Goal: Task Accomplishment & Management: Manage account settings

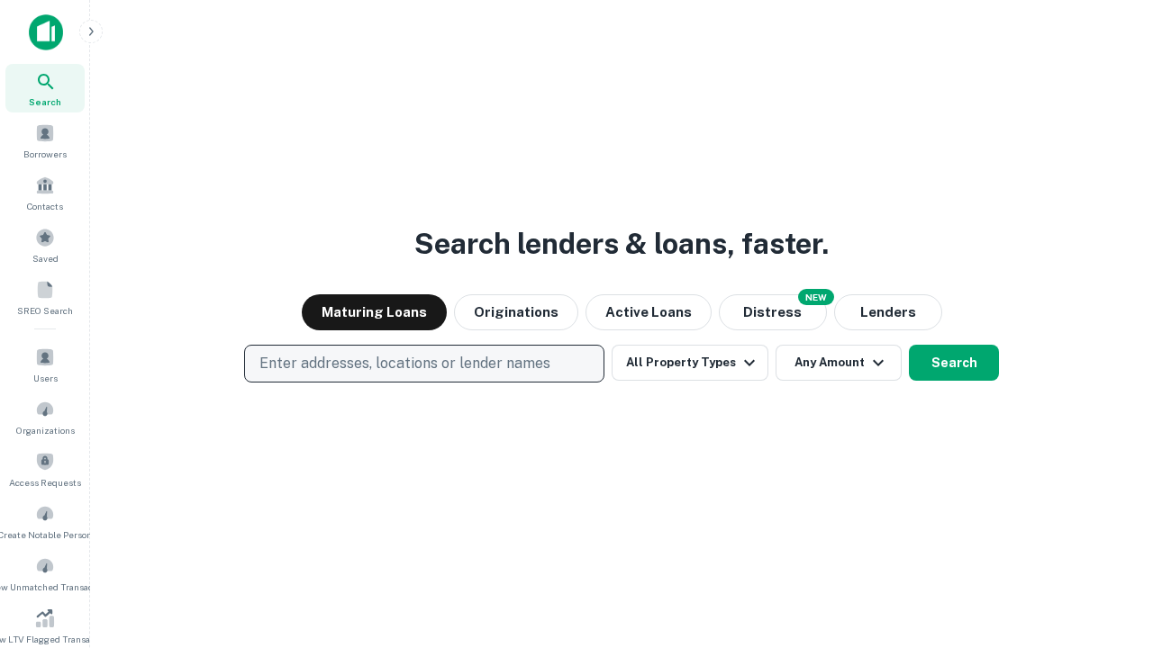
click at [423, 364] on p "Enter addresses, locations or lender names" at bounding box center [404, 364] width 291 height 22
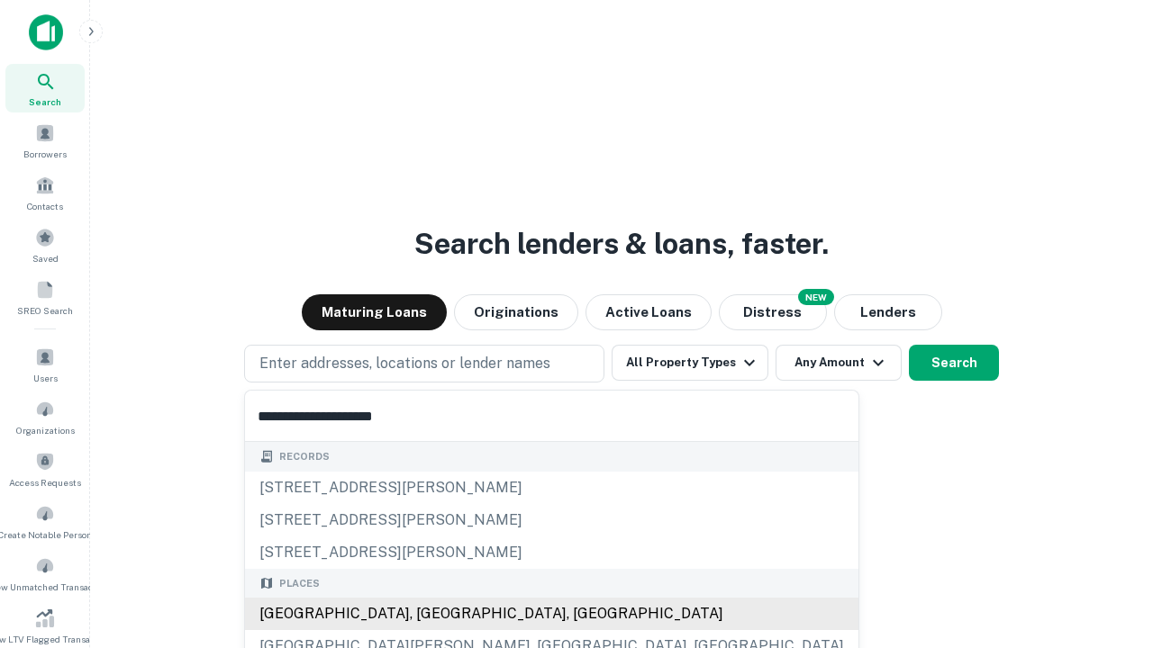
click at [430, 614] on div "Santa Monica, CA, USA" at bounding box center [551, 614] width 613 height 32
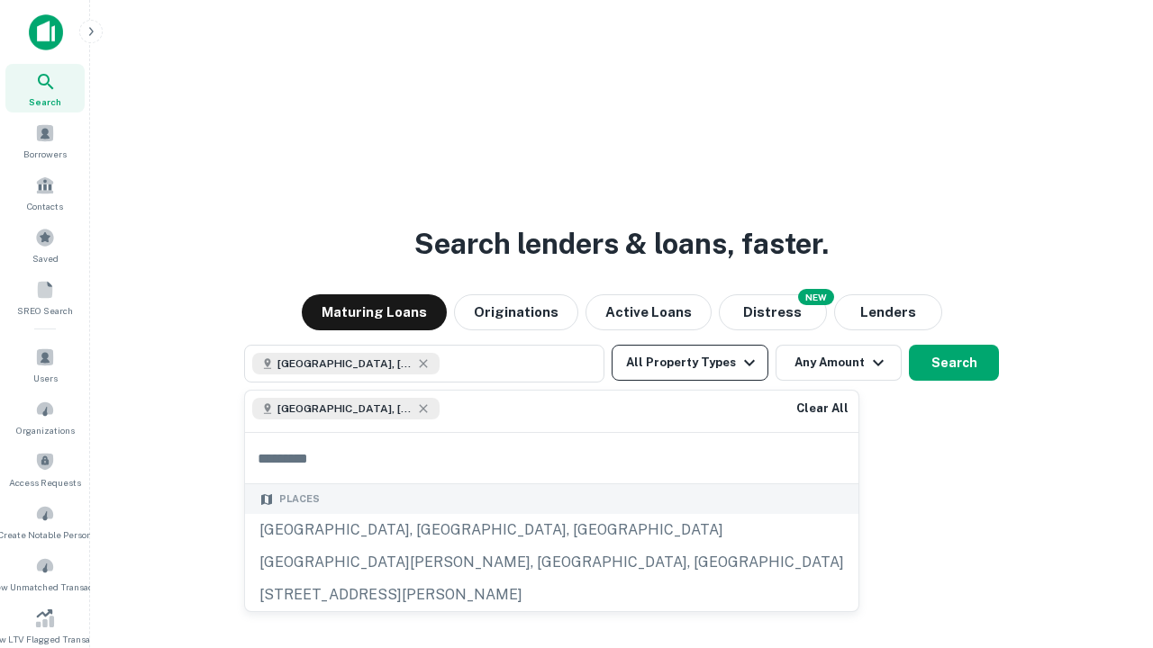
click at [690, 363] on button "All Property Types" at bounding box center [689, 363] width 157 height 36
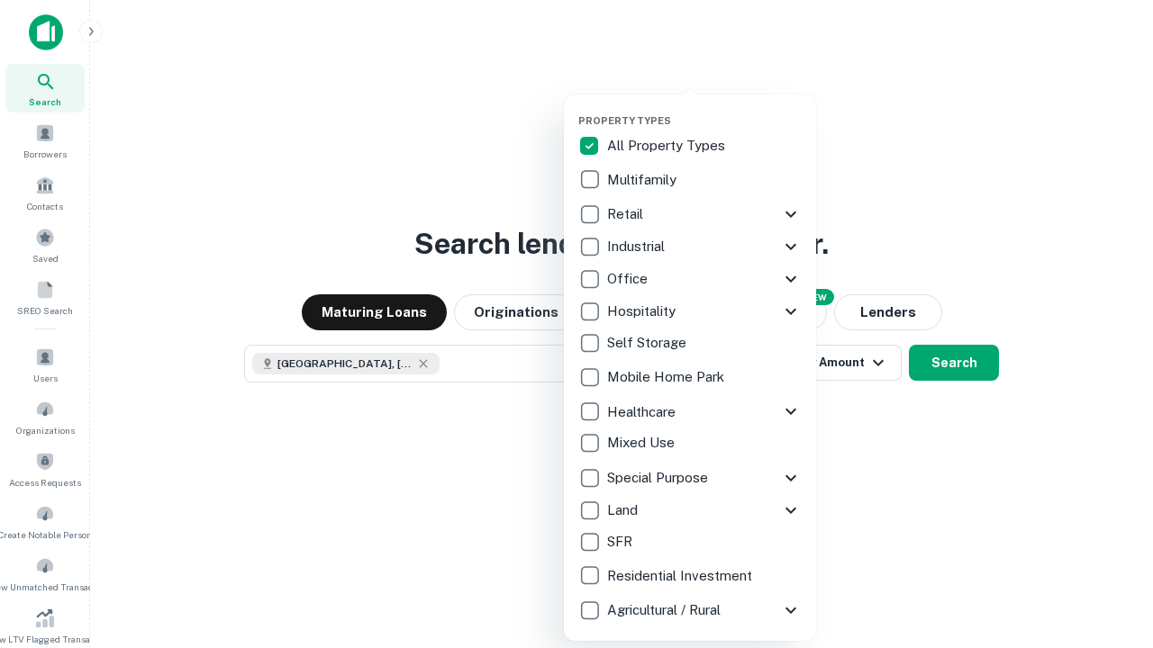
click at [704, 109] on button "button" at bounding box center [704, 109] width 252 height 1
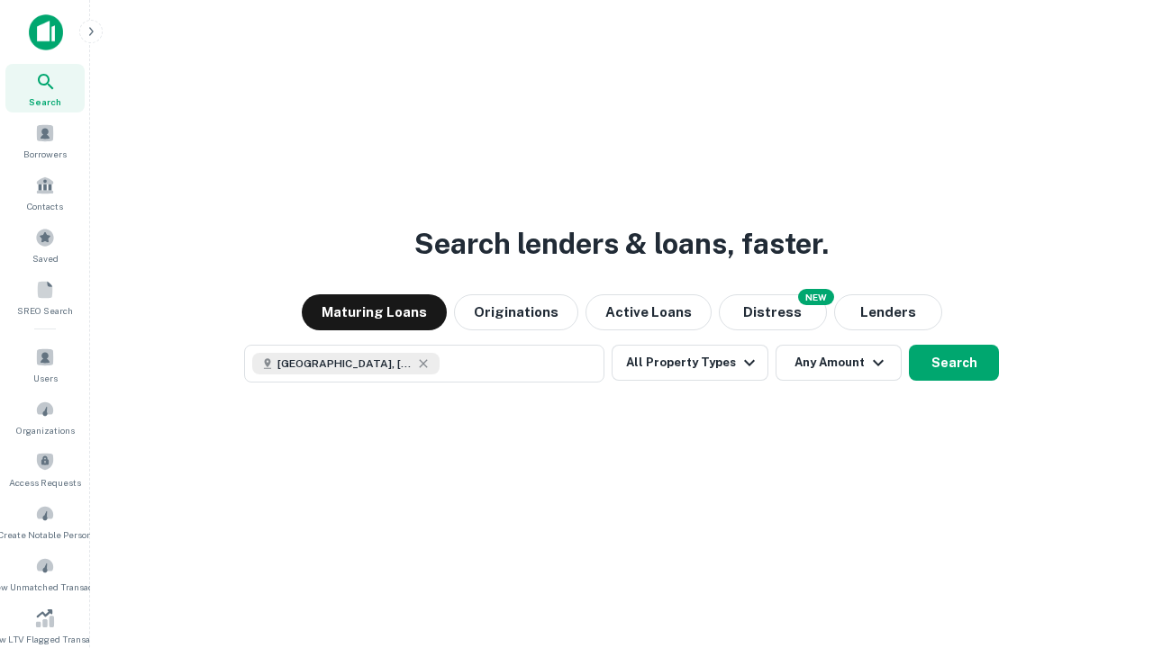
scroll to position [10, 217]
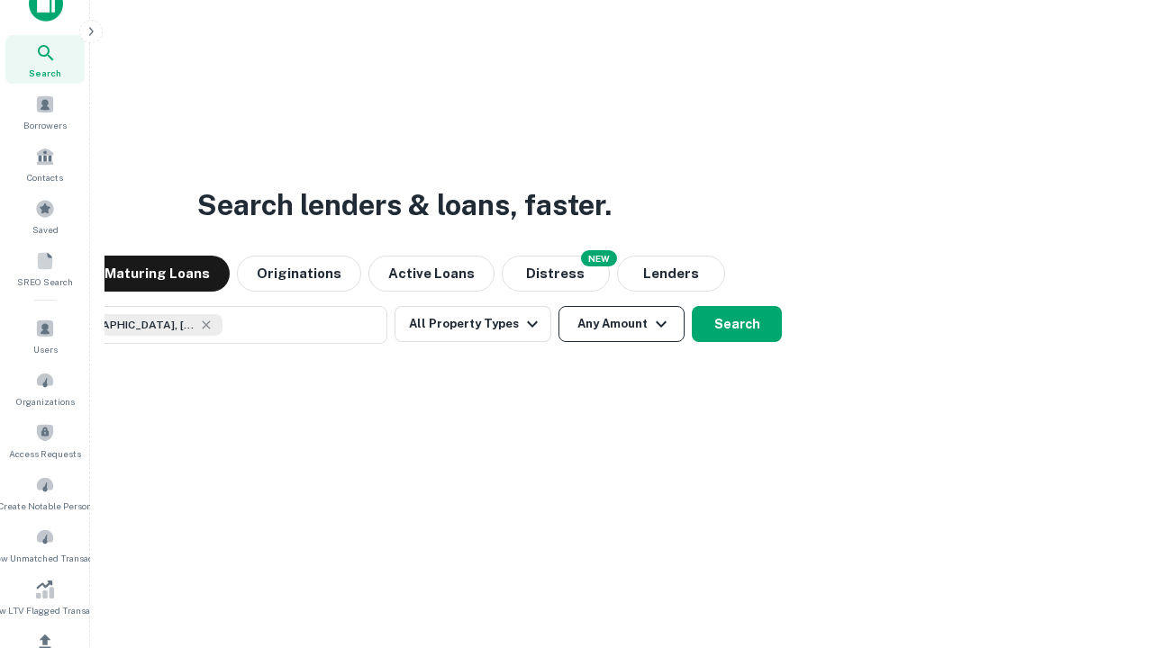
click at [558, 306] on button "Any Amount" at bounding box center [621, 324] width 126 height 36
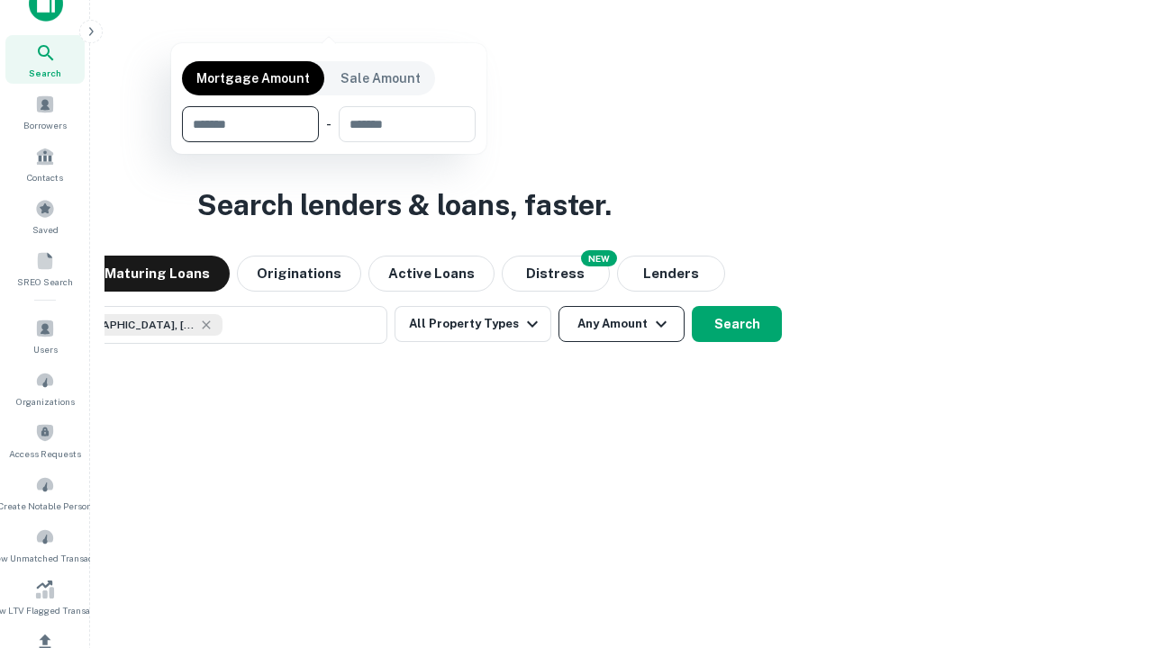
scroll to position [215, 0]
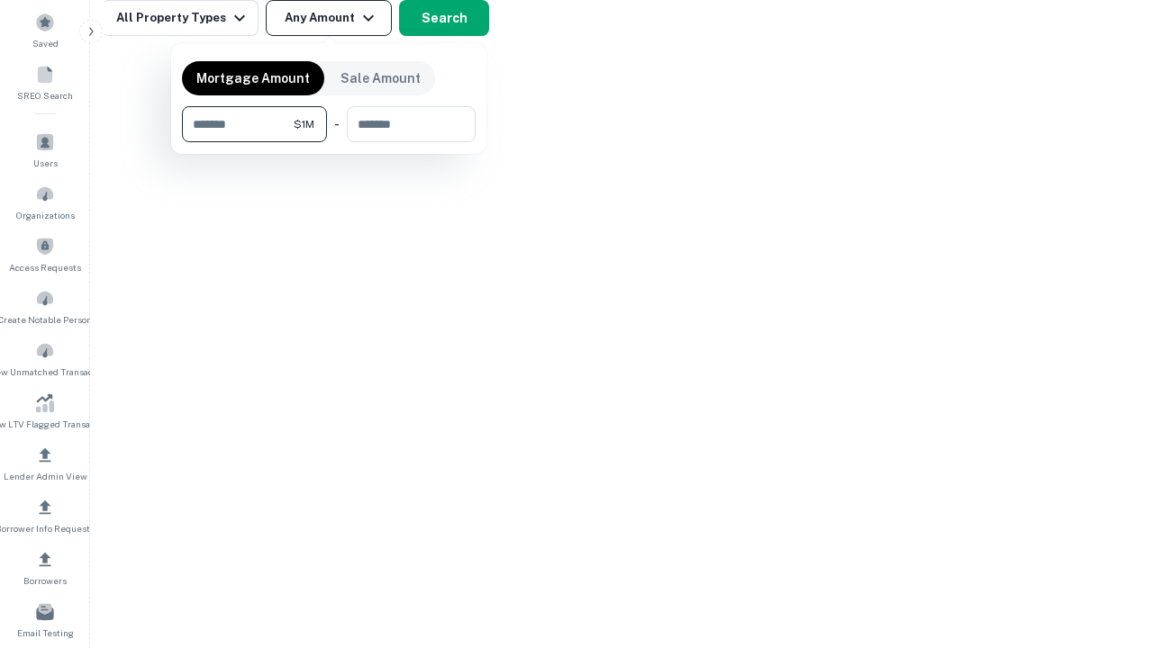
type input "*******"
click at [329, 142] on button "button" at bounding box center [329, 142] width 294 height 1
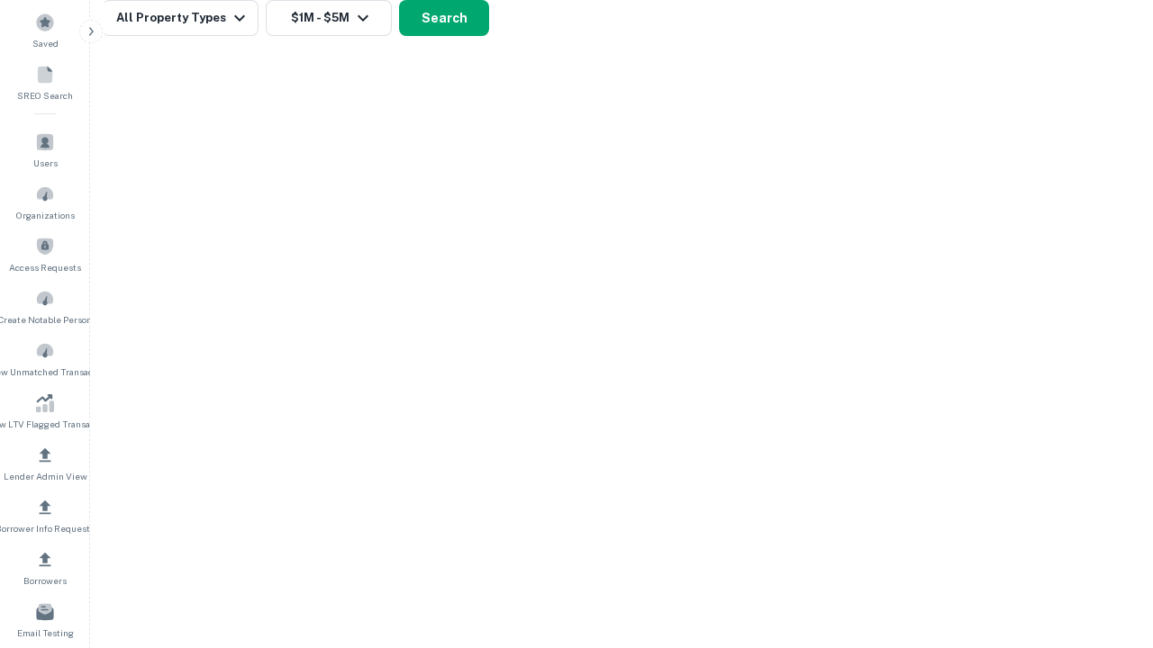
scroll to position [29, 0]
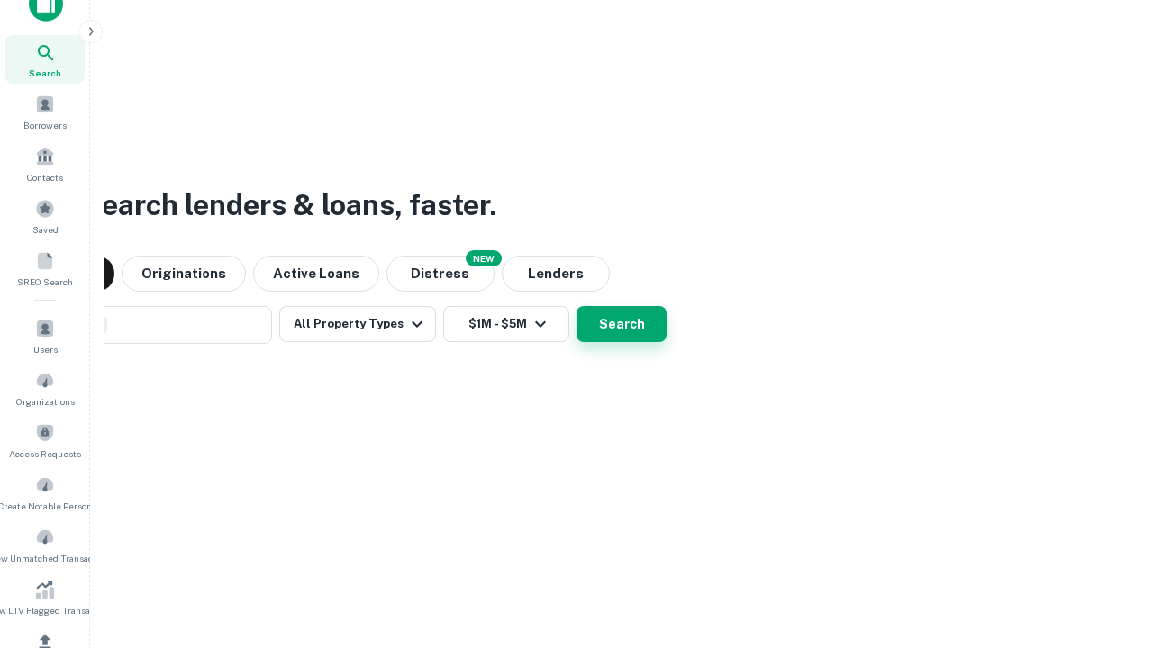
click at [576, 306] on button "Search" at bounding box center [621, 324] width 90 height 36
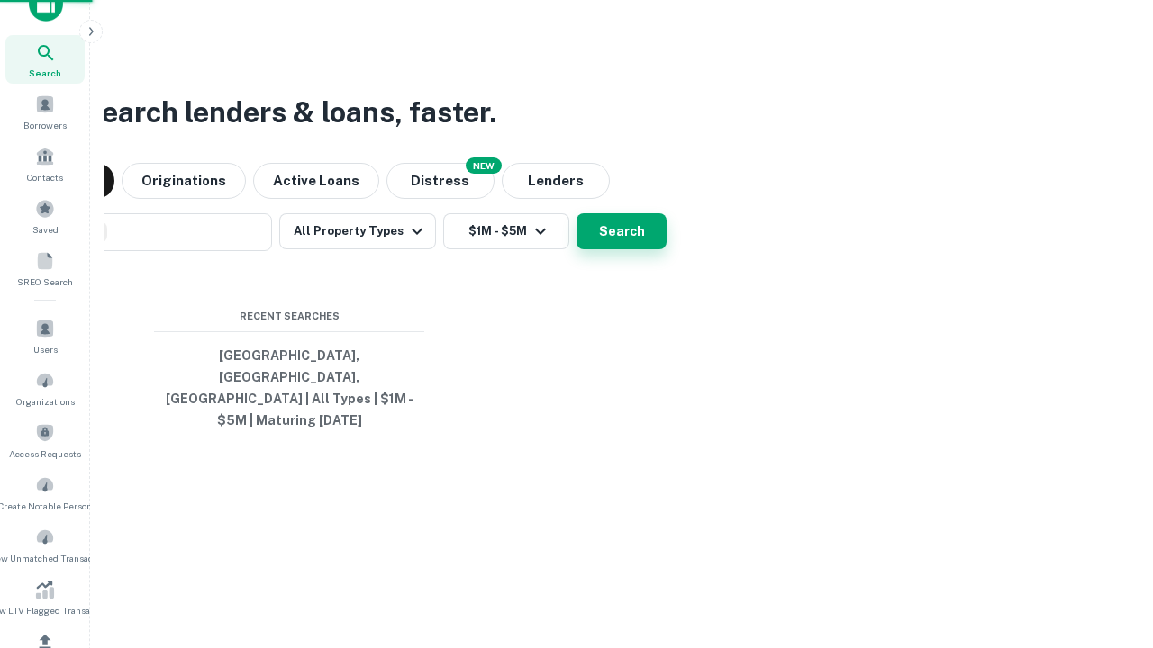
scroll to position [215, 0]
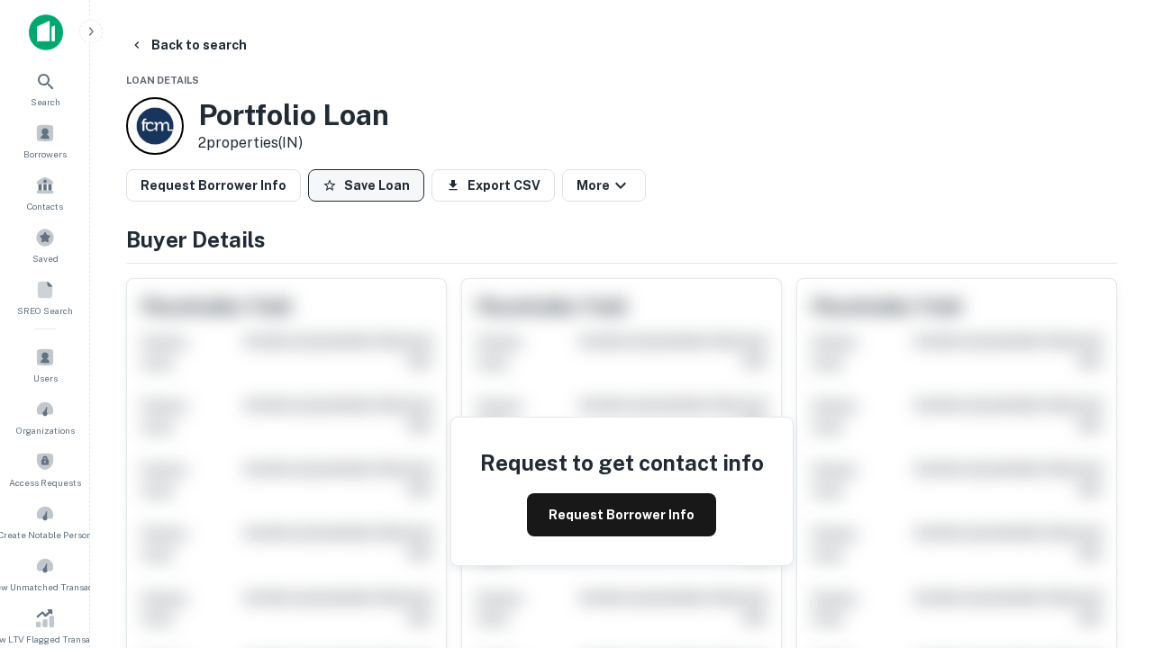
click at [366, 186] on button "Save Loan" at bounding box center [366, 185] width 116 height 32
click at [370, 186] on button "Loan Saved" at bounding box center [370, 185] width 124 height 32
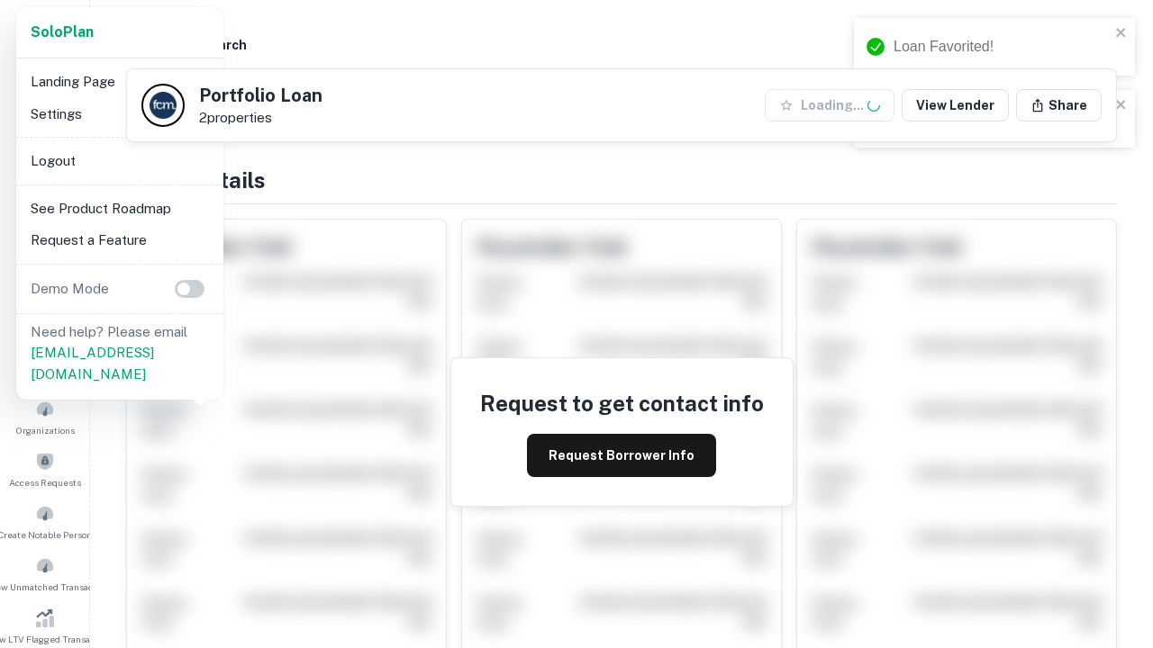
scroll to position [628, 0]
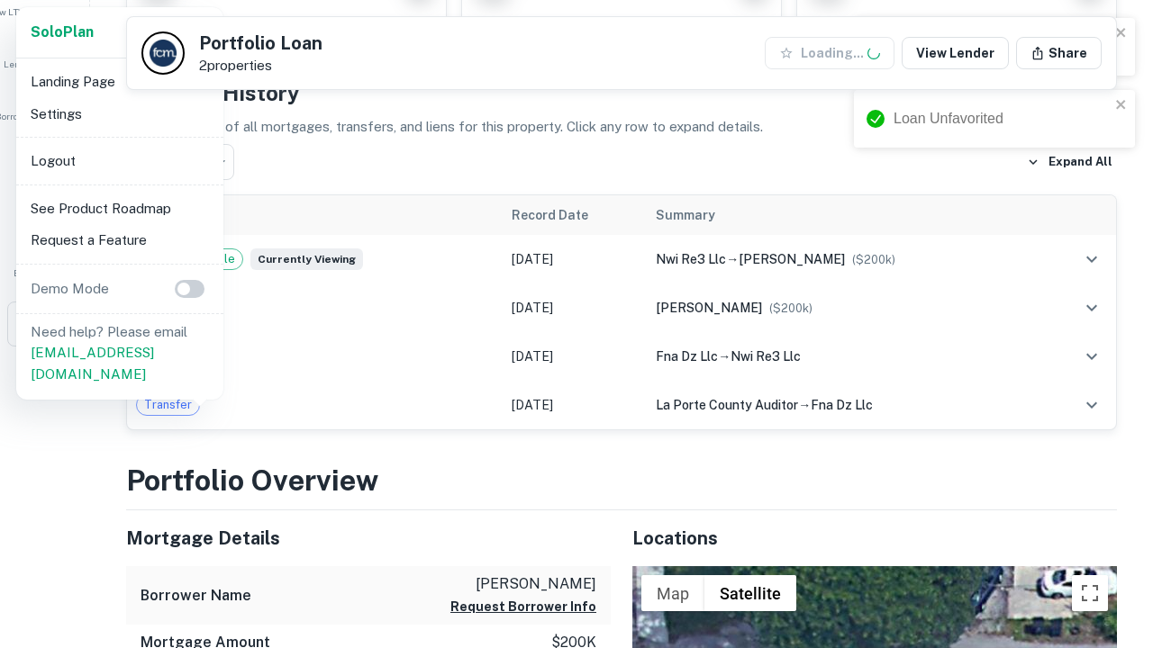
click at [119, 160] on li "Logout" at bounding box center [119, 161] width 193 height 32
